Goal: Go to known website: Access a specific website the user already knows

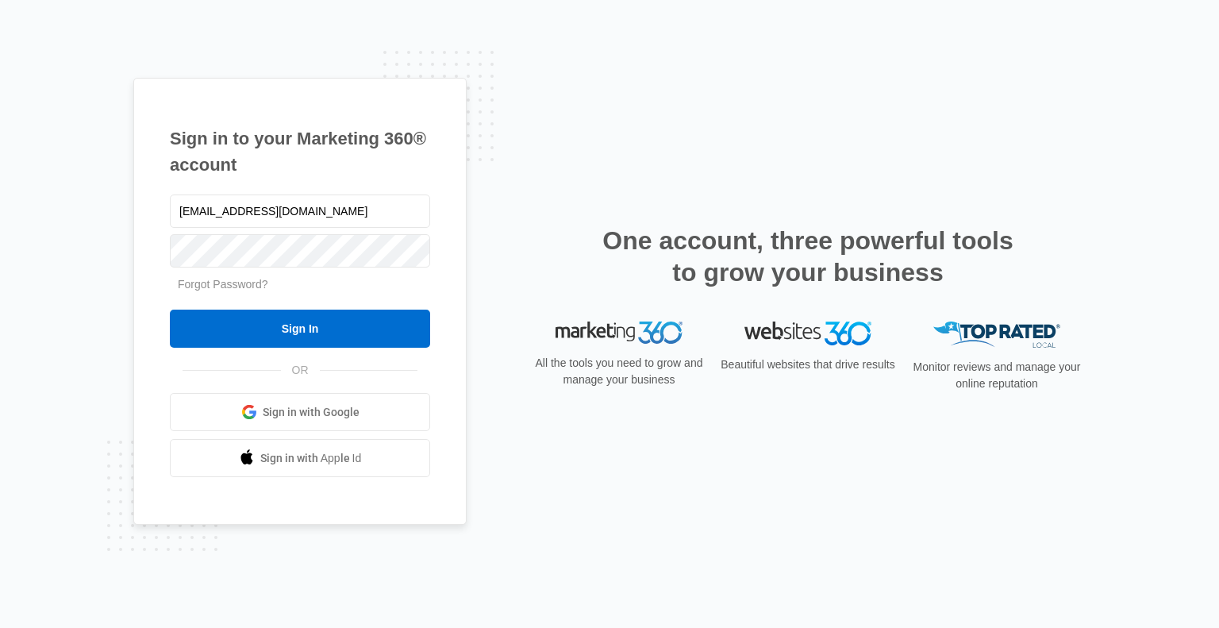
type input "[EMAIL_ADDRESS][DOMAIN_NAME]"
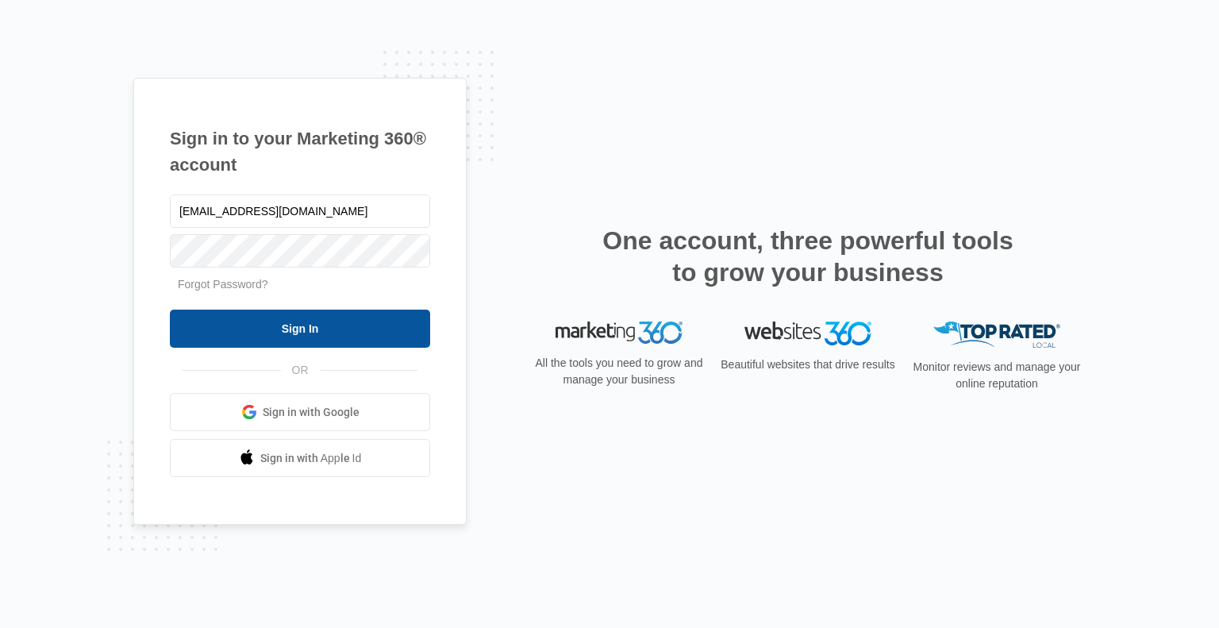
click at [372, 339] on input "Sign In" at bounding box center [300, 328] width 260 height 38
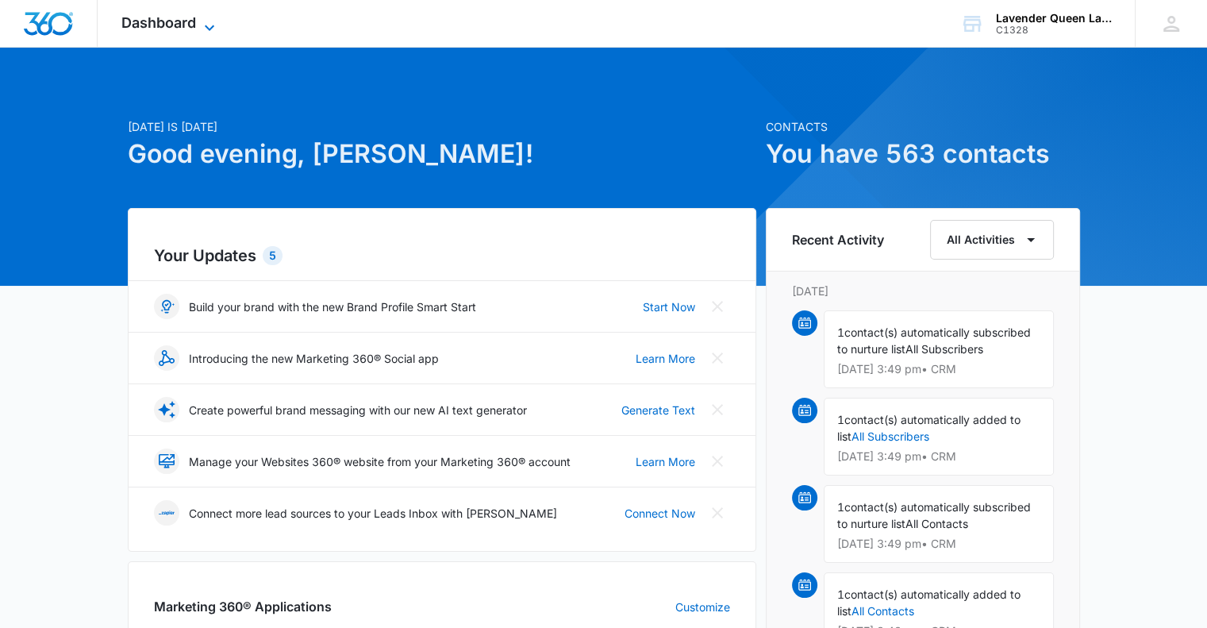
click at [207, 20] on icon at bounding box center [209, 27] width 19 height 19
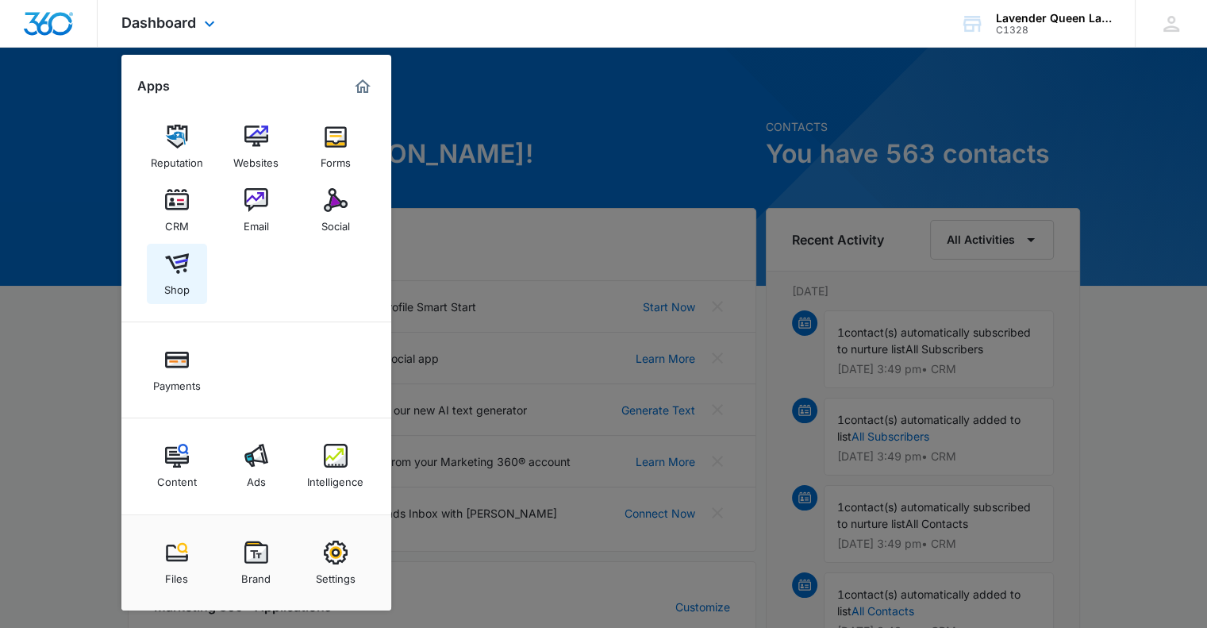
click at [178, 269] on img at bounding box center [177, 264] width 24 height 24
